Goal: Task Accomplishment & Management: Use online tool/utility

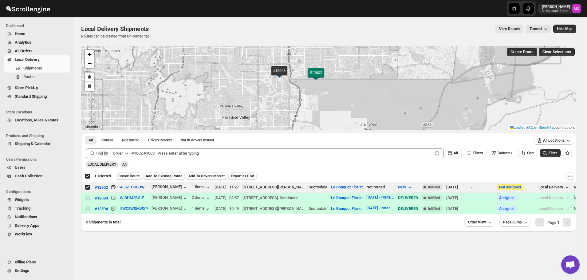
click at [128, 174] on span "Create Route" at bounding box center [128, 176] width 21 height 5
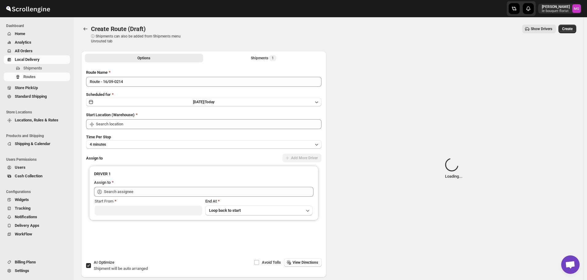
type input "Le Bouquet Florist"
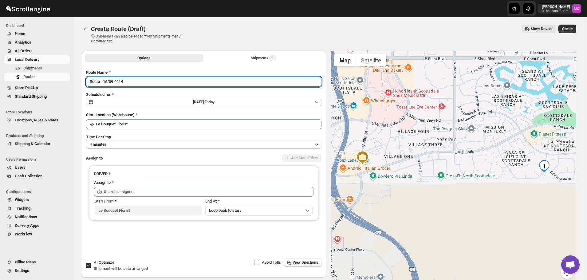
click at [171, 81] on input "Route - 16/09-0214" at bounding box center [203, 82] width 235 height 10
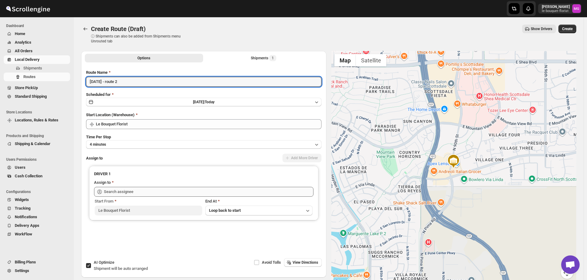
type input "[DATE] - route 2"
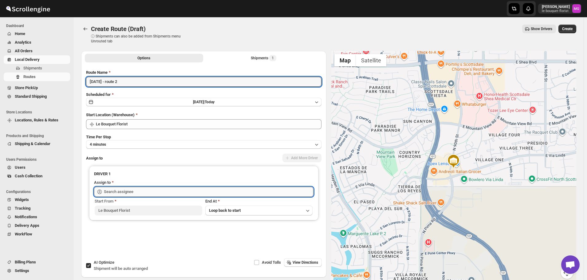
click at [152, 189] on input "text" at bounding box center [209, 192] width 210 height 10
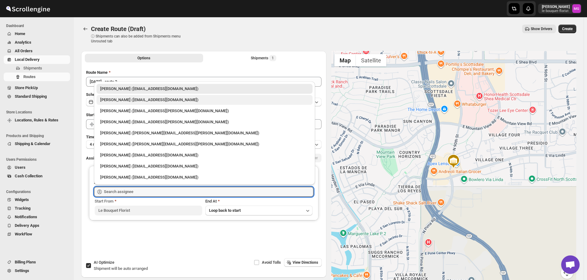
click at [127, 101] on div "[PERSON_NAME] ([EMAIL_ADDRESS][DOMAIN_NAME])" at bounding box center [204, 100] width 209 height 6
type input "[PERSON_NAME] ([EMAIL_ADDRESS][DOMAIN_NAME])"
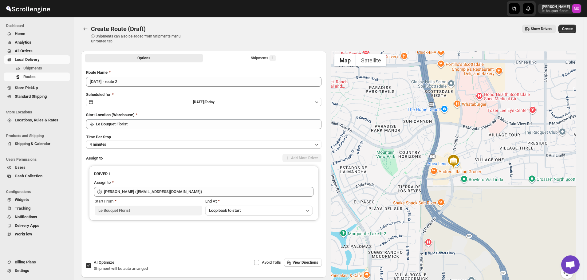
click at [110, 270] on span "Shipment will be auto arranged" at bounding box center [121, 268] width 54 height 5
click at [91, 268] on input "AI Optimize Shipment will be auto arranged" at bounding box center [88, 265] width 5 height 5
checkbox input "false"
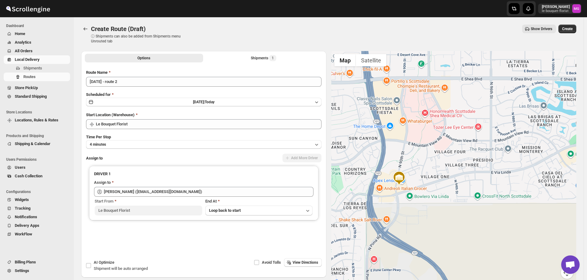
drag, startPoint x: 498, startPoint y: 174, endPoint x: 434, endPoint y: 197, distance: 68.6
click at [434, 196] on div at bounding box center [453, 168] width 245 height 235
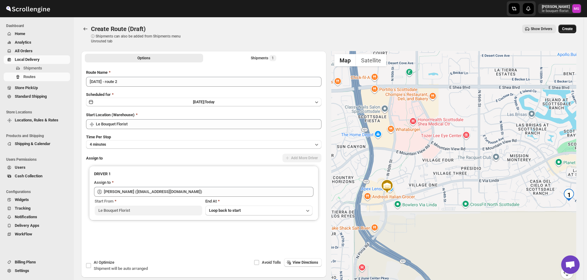
click at [573, 28] on span "Create" at bounding box center [567, 28] width 10 height 5
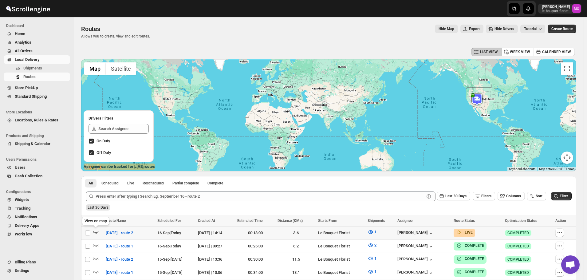
click at [98, 234] on icon "button" at bounding box center [96, 232] width 6 height 6
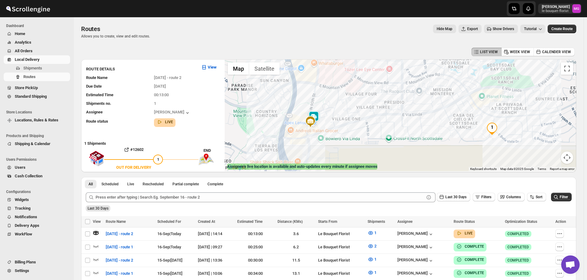
click at [317, 115] on img at bounding box center [314, 117] width 12 height 12
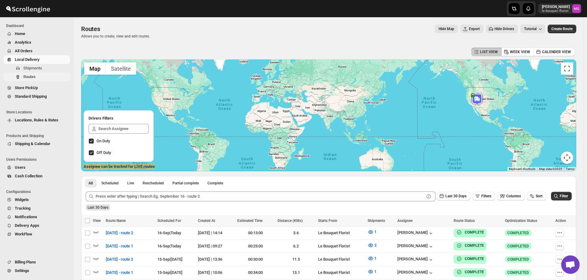
click at [52, 73] on button "Routes" at bounding box center [37, 77] width 66 height 9
click at [31, 67] on span "Shipments" at bounding box center [32, 68] width 19 height 5
